Goal: Information Seeking & Learning: Learn about a topic

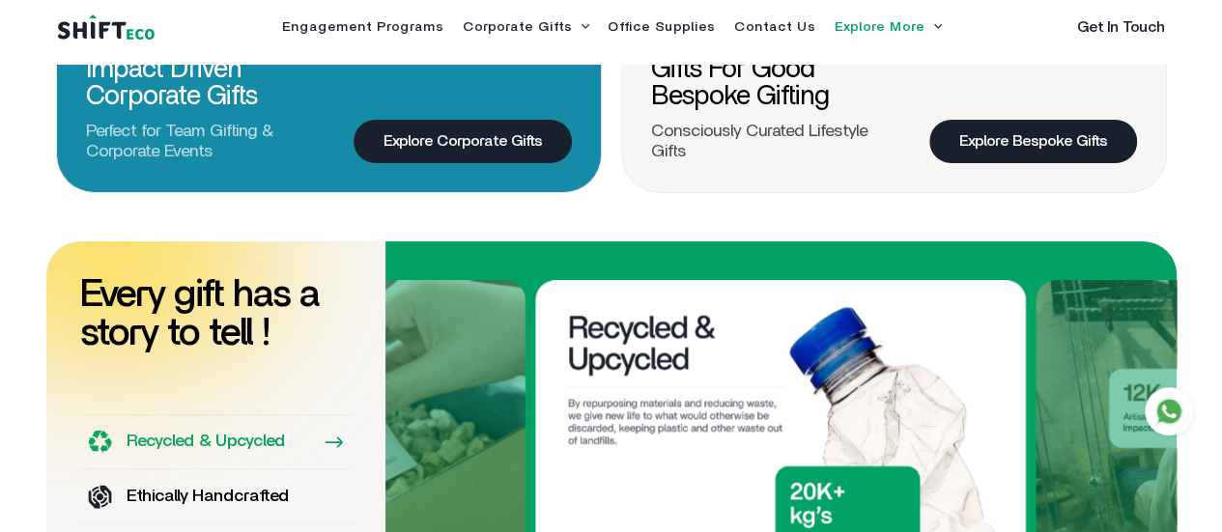
scroll to position [864, 0]
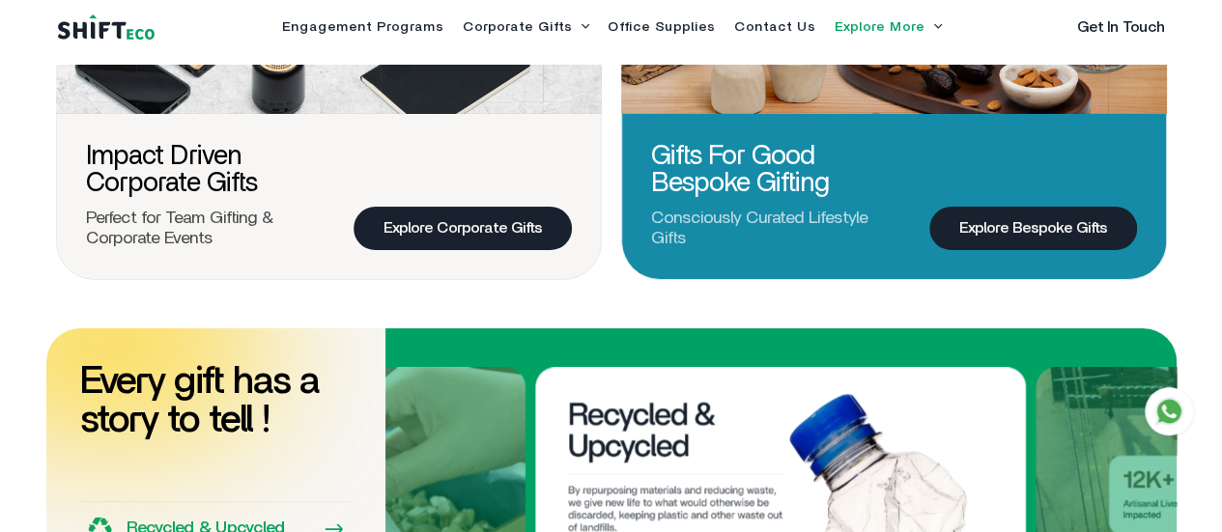
click at [991, 228] on link "Explore Bespoke Gifts" at bounding box center [1033, 228] width 208 height 43
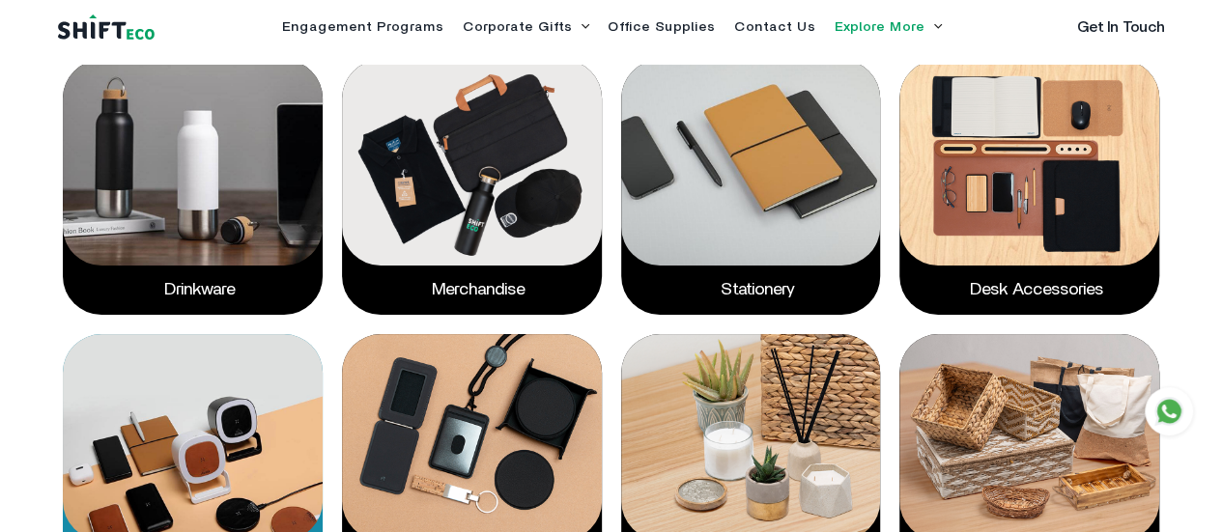
scroll to position [2171, 0]
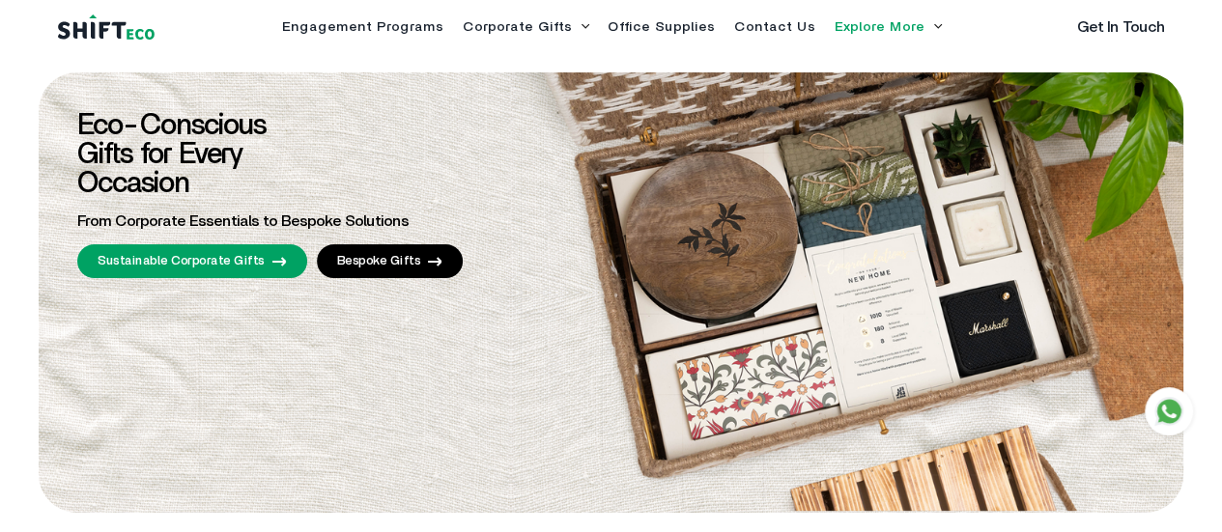
click at [582, 28] on icon at bounding box center [586, 26] width 8 height 4
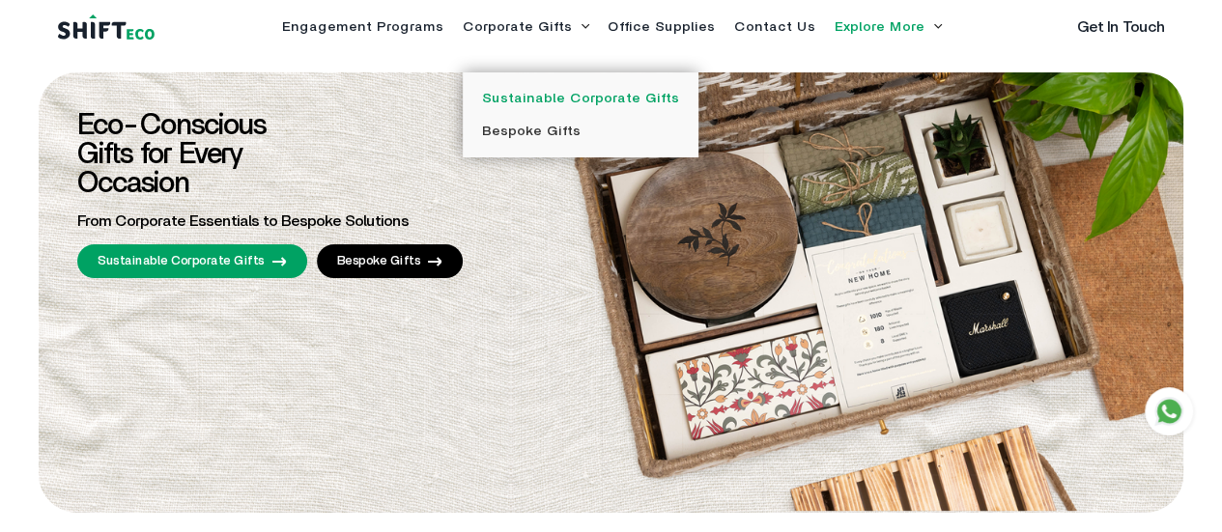
click at [490, 105] on link "Sustainable Corporate Gifts" at bounding box center [580, 99] width 197 height 14
